Goal: Transaction & Acquisition: Download file/media

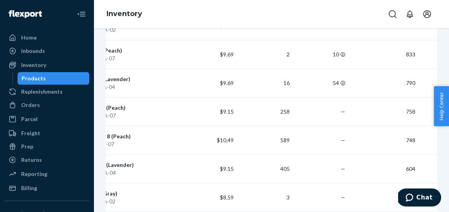
scroll to position [177, 0]
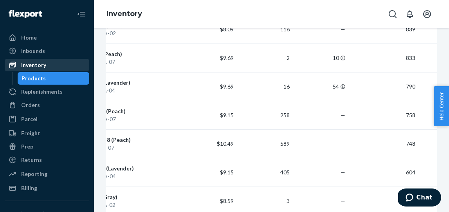
click at [41, 68] on div "Inventory" at bounding box center [33, 65] width 25 height 8
click at [43, 78] on div "Products" at bounding box center [34, 78] width 24 height 8
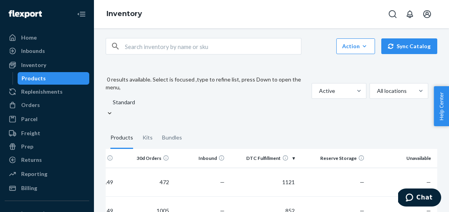
scroll to position [0, 0]
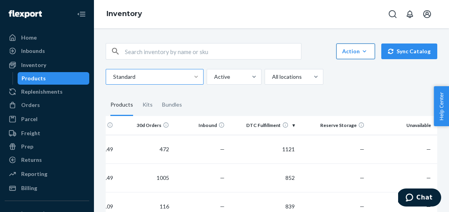
click at [369, 50] on icon "button" at bounding box center [365, 51] width 8 height 8
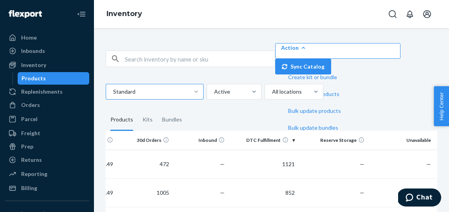
click at [312, 45] on div "Action Create product Create kit or bundle Bulk create products Bulk update pro…" at bounding box center [272, 58] width 332 height 31
click at [325, 47] on div "Action Create product Create kit or bundle Bulk create products Bulk update pro…" at bounding box center [272, 58] width 332 height 31
click at [40, 103] on div "Orders" at bounding box center [46, 105] width 83 height 11
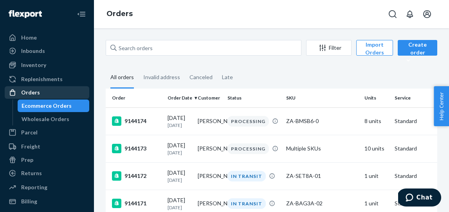
click at [25, 92] on div "Orders" at bounding box center [30, 93] width 19 height 8
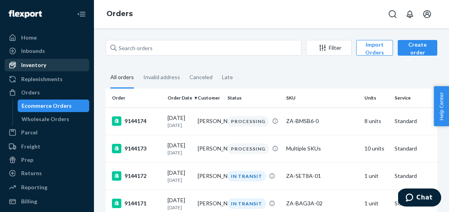
click at [30, 67] on div "Inventory" at bounding box center [33, 65] width 25 height 8
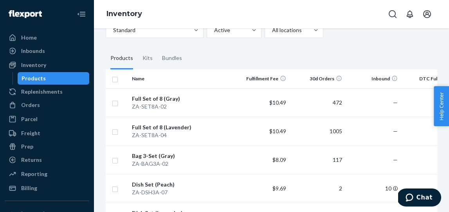
scroll to position [49, 0]
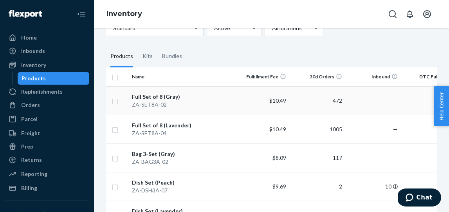
click at [116, 103] on input "checkbox" at bounding box center [115, 100] width 6 height 8
checkbox input "true"
click at [115, 129] on input "checkbox" at bounding box center [115, 129] width 6 height 8
checkbox input "true"
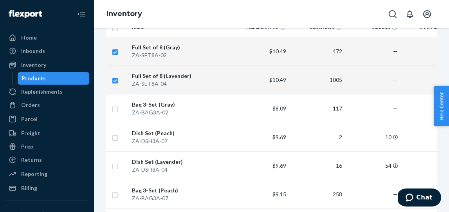
scroll to position [100, 0]
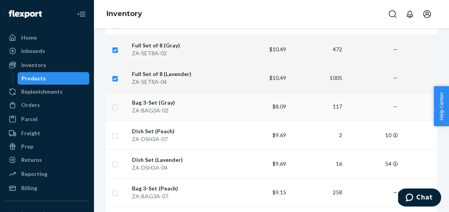
checkbox input "true"
click at [116, 107] on input "checkbox" at bounding box center [115, 106] width 6 height 8
checkbox input "true"
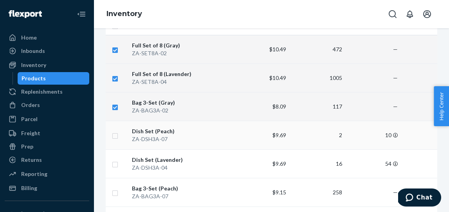
checkbox input "true"
click at [114, 136] on input "checkbox" at bounding box center [115, 135] width 6 height 8
checkbox input "true"
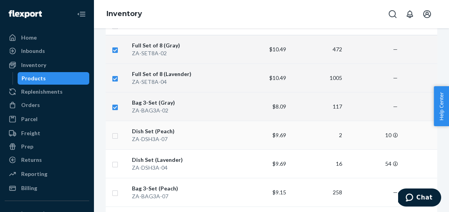
checkbox input "true"
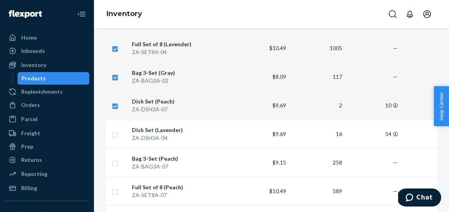
scroll to position [146, 0]
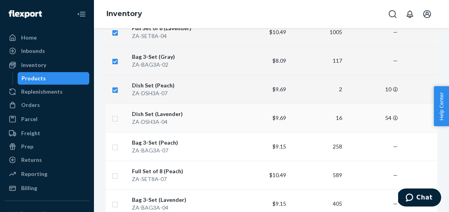
checkbox input "true"
click at [116, 118] on input "checkbox" at bounding box center [115, 118] width 6 height 8
checkbox input "true"
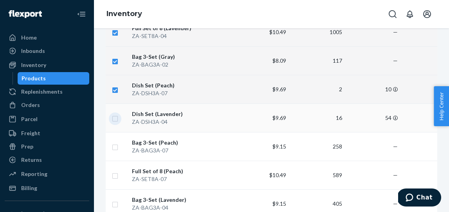
checkbox input "true"
click at [114, 147] on input "checkbox" at bounding box center [115, 146] width 6 height 8
checkbox input "true"
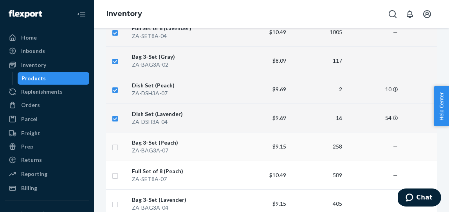
checkbox input "true"
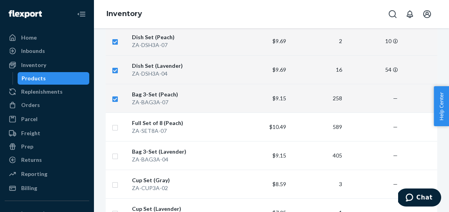
scroll to position [195, 0]
checkbox input "true"
click at [115, 129] on input "checkbox" at bounding box center [115, 126] width 6 height 8
checkbox input "true"
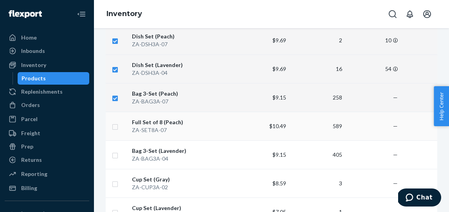
checkbox input "true"
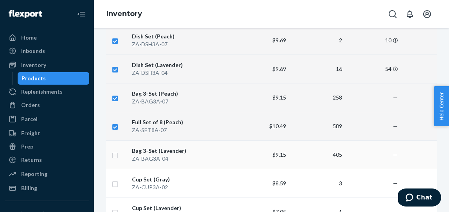
checkbox input "true"
click at [115, 154] on input "checkbox" at bounding box center [115, 154] width 6 height 8
checkbox input "true"
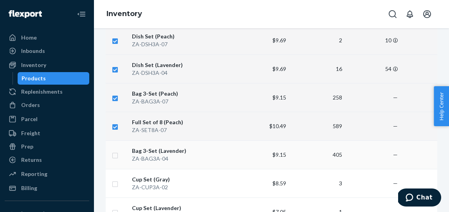
checkbox input "true"
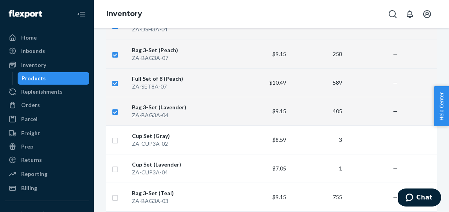
scroll to position [239, 0]
checkbox input "true"
click at [115, 142] on input "checkbox" at bounding box center [115, 139] width 6 height 8
checkbox input "true"
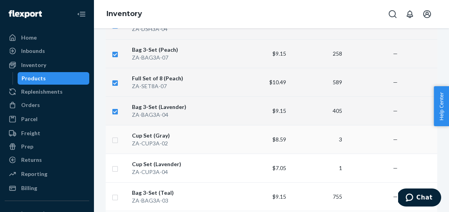
checkbox input "true"
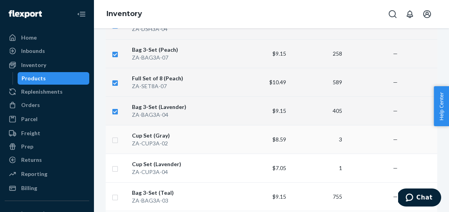
checkbox input "true"
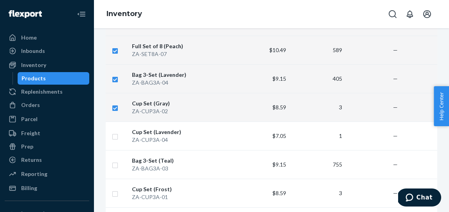
scroll to position [272, 0]
checkbox input "true"
click at [120, 133] on td at bounding box center [117, 135] width 23 height 29
click at [115, 135] on input "checkbox" at bounding box center [115, 135] width 6 height 8
checkbox input "true"
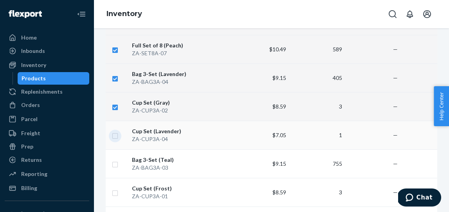
checkbox input "true"
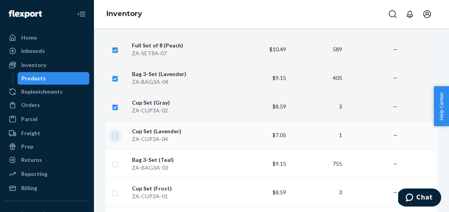
checkbox input "true"
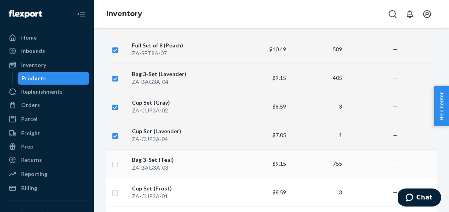
click at [114, 164] on input "checkbox" at bounding box center [115, 163] width 6 height 8
checkbox input "true"
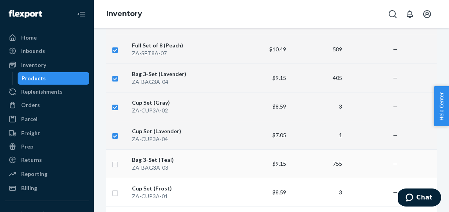
checkbox input "true"
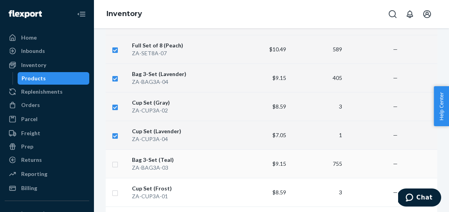
checkbox input "true"
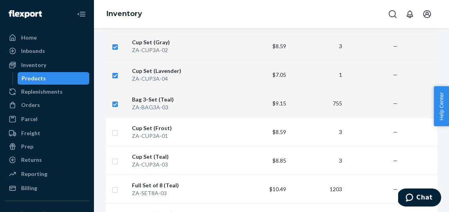
scroll to position [336, 0]
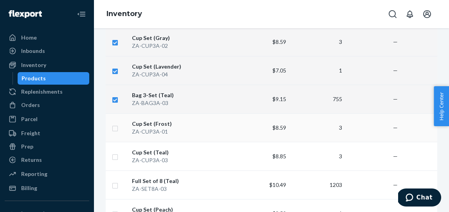
checkbox input "true"
click at [115, 129] on input "checkbox" at bounding box center [115, 127] width 6 height 8
checkbox input "true"
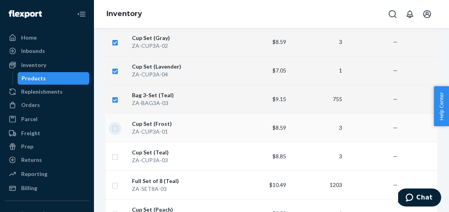
checkbox input "true"
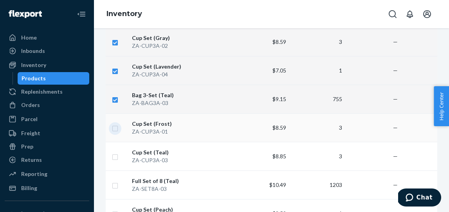
checkbox input "true"
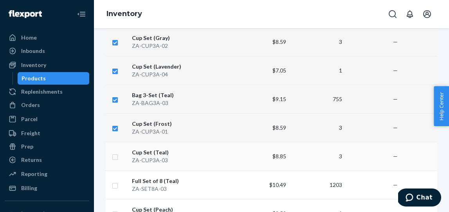
click at [114, 157] on input "checkbox" at bounding box center [115, 156] width 6 height 8
checkbox input "true"
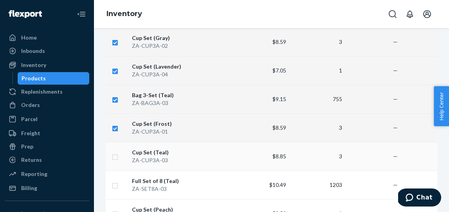
checkbox input "true"
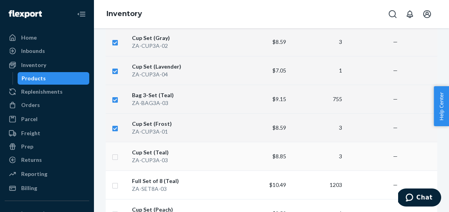
checkbox input "true"
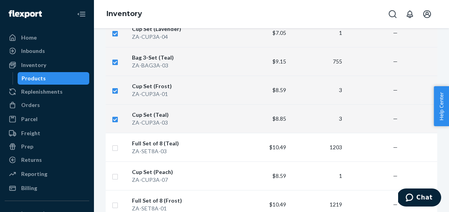
scroll to position [386, 0]
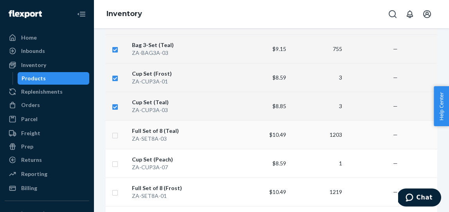
checkbox input "true"
click at [116, 135] on input "checkbox" at bounding box center [115, 134] width 6 height 8
checkbox input "true"
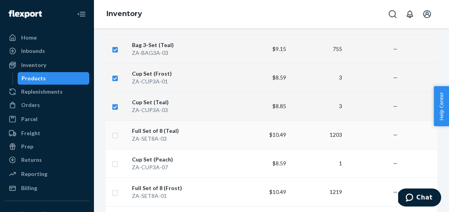
checkbox input "true"
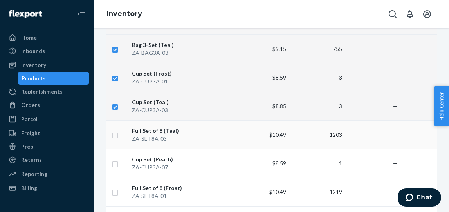
checkbox input "true"
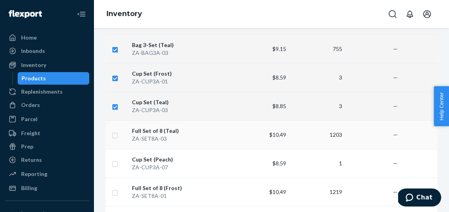
checkbox input "true"
click at [114, 162] on input "checkbox" at bounding box center [115, 163] width 6 height 8
checkbox input "true"
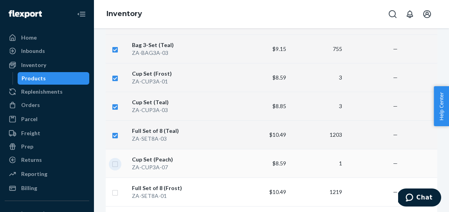
checkbox input "true"
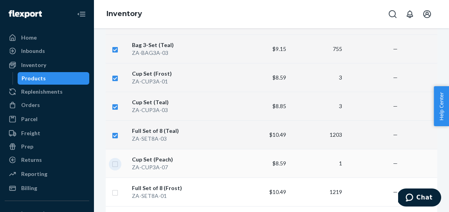
checkbox input "true"
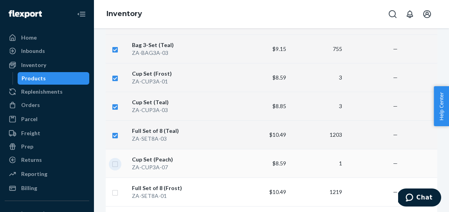
checkbox input "true"
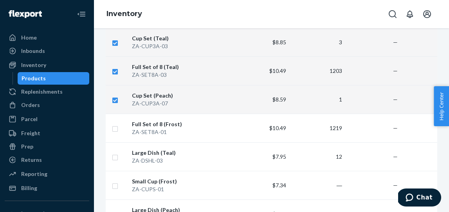
scroll to position [451, 0]
checkbox input "true"
click at [116, 129] on input "checkbox" at bounding box center [115, 127] width 6 height 8
checkbox input "true"
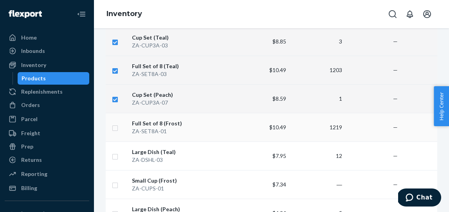
checkbox input "true"
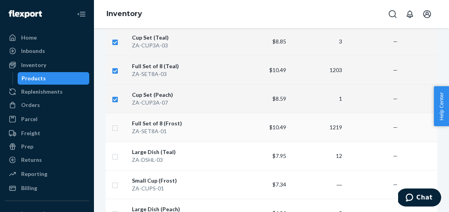
checkbox input "true"
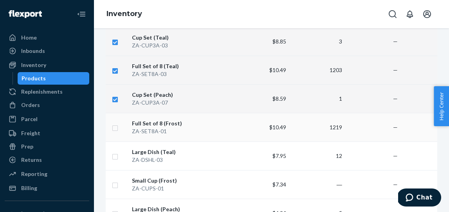
checkbox input "true"
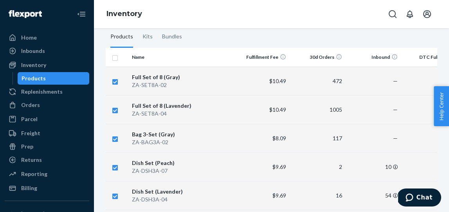
scroll to position [0, 0]
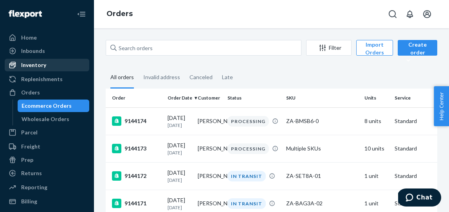
click at [39, 63] on div "Inventory" at bounding box center [33, 65] width 25 height 8
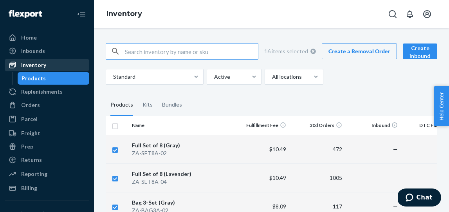
checkbox input "true"
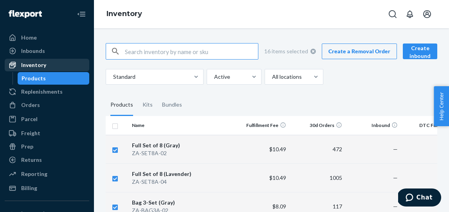
checkbox input "true"
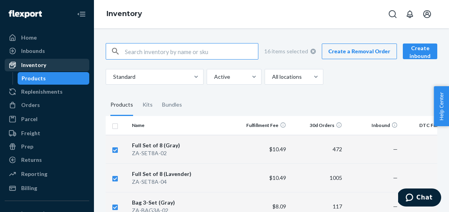
checkbox input "true"
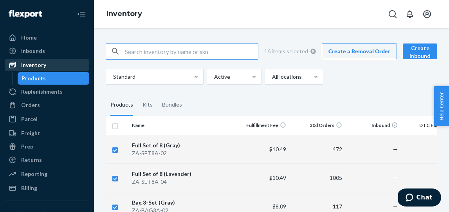
checkbox input "true"
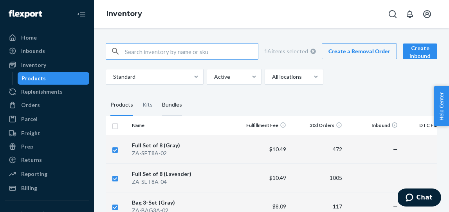
checkbox input "true"
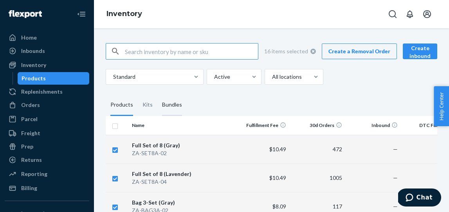
checkbox input "true"
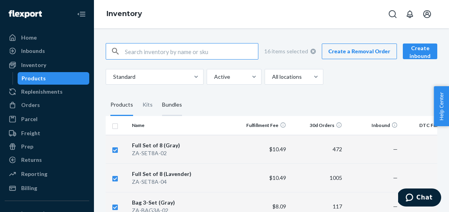
checkbox input "true"
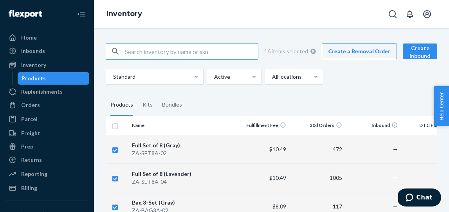
checkbox input "true"
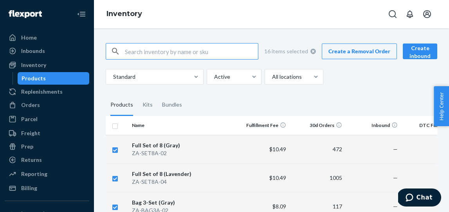
checkbox input "true"
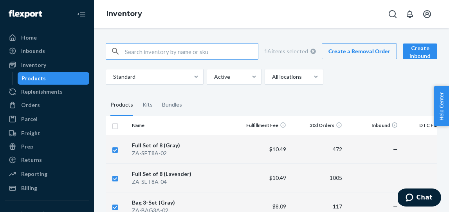
checkbox input "true"
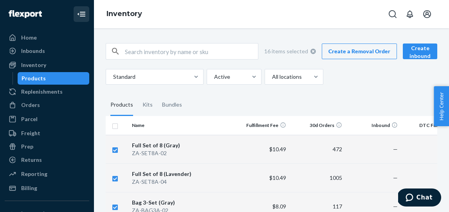
click at [85, 14] on icon "Close Navigation" at bounding box center [82, 14] width 5 height 5
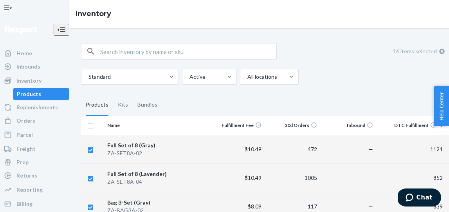
click at [354, 11] on div "Inventory [EMAIL_ADDRESS][DOMAIN_NAME] [PERSON_NAME] Settings Log out" at bounding box center [333, 14] width 529 height 28
click at [440, 53] on icon at bounding box center [442, 51] width 5 height 5
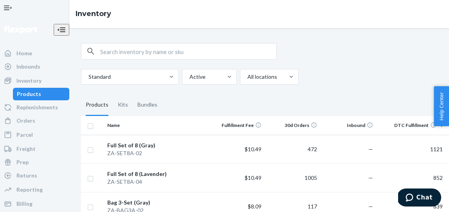
click at [114, 18] on div "Inventory" at bounding box center [333, 14] width 529 height 28
click at [33, 85] on div "Inventory" at bounding box center [28, 81] width 25 height 8
click at [13, 13] on icon "Open Navigation" at bounding box center [7, 7] width 9 height 9
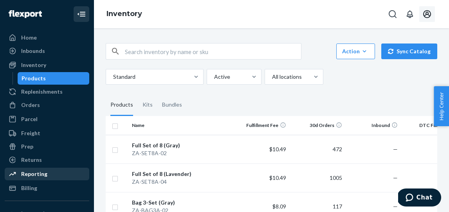
click at [27, 176] on div "Reporting" at bounding box center [34, 174] width 26 height 8
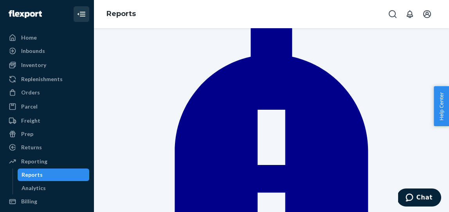
scroll to position [50, 0]
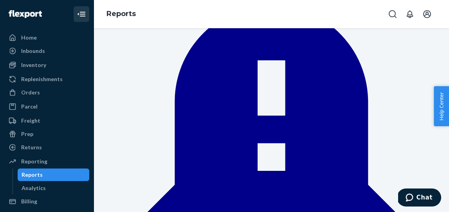
scroll to position [614, 0]
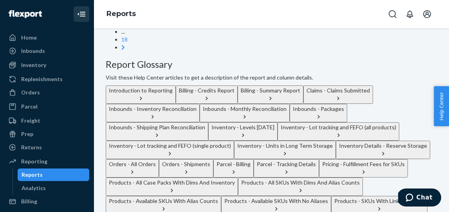
scroll to position [654, 0]
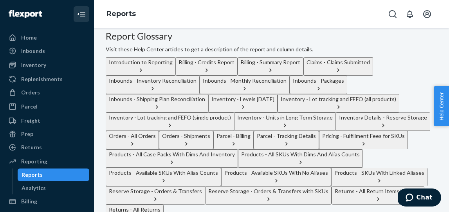
click at [208, 94] on button "Inventory - Levels [DATE]" at bounding box center [242, 103] width 69 height 18
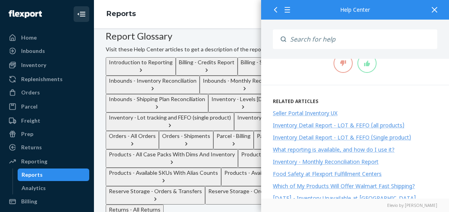
scroll to position [1022, 0]
click at [438, 11] on div at bounding box center [434, 9] width 17 height 19
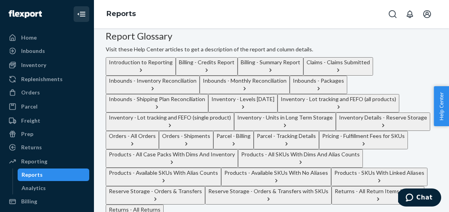
click at [244, 105] on icon "button" at bounding box center [243, 107] width 2 height 4
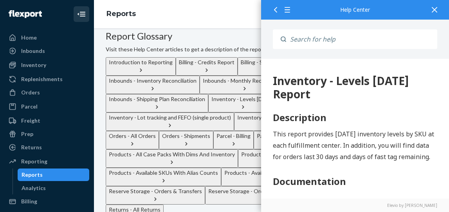
scroll to position [0, 0]
click at [223, 94] on button "Inventory - Levels [DATE]" at bounding box center [242, 103] width 69 height 18
click at [212, 95] on div "Inventory - Levels [DATE]" at bounding box center [243, 99] width 63 height 8
click at [437, 7] on icon at bounding box center [434, 9] width 5 height 5
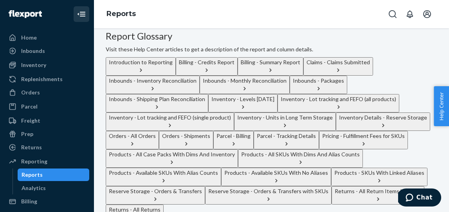
click at [212, 95] on div "Inventory - Levels [DATE]" at bounding box center [243, 99] width 63 height 8
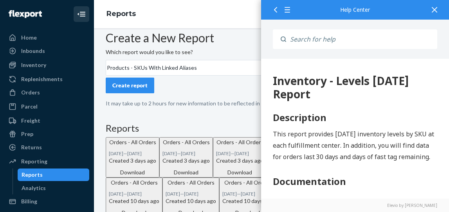
scroll to position [398, 0]
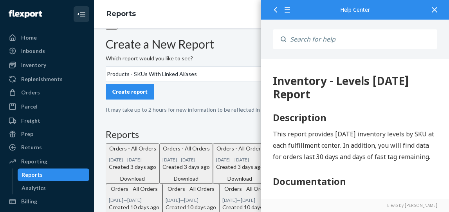
click at [438, 11] on div at bounding box center [434, 9] width 17 height 19
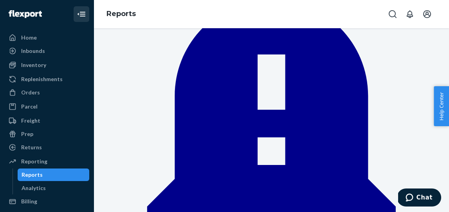
scroll to position [0, 0]
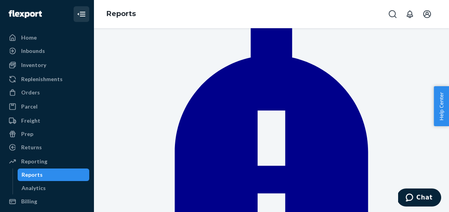
scroll to position [254, 0]
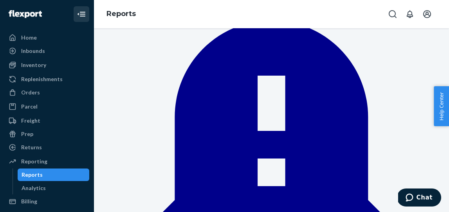
scroll to position [95, 0]
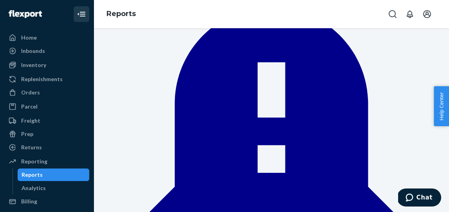
click at [28, 147] on div "Returns" at bounding box center [31, 147] width 21 height 8
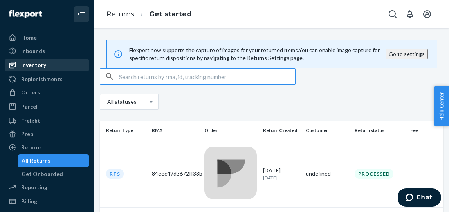
click at [37, 66] on div "Inventory" at bounding box center [33, 65] width 25 height 8
